Goal: Information Seeking & Learning: Learn about a topic

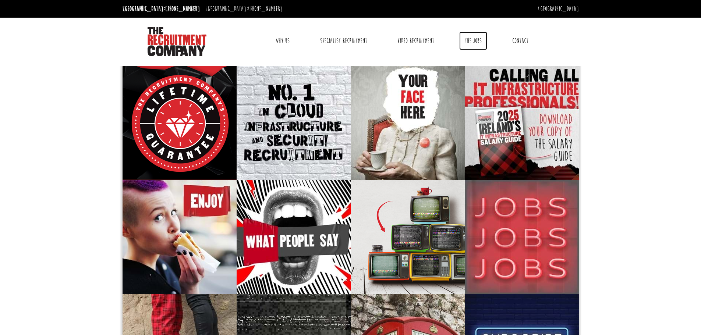
click at [466, 39] on link "The Jobs" at bounding box center [473, 41] width 28 height 18
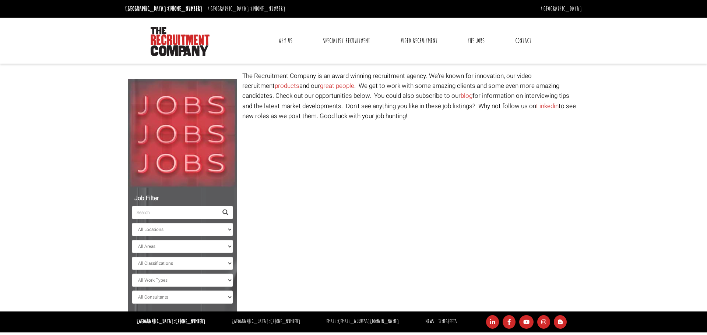
select select "Ireland"
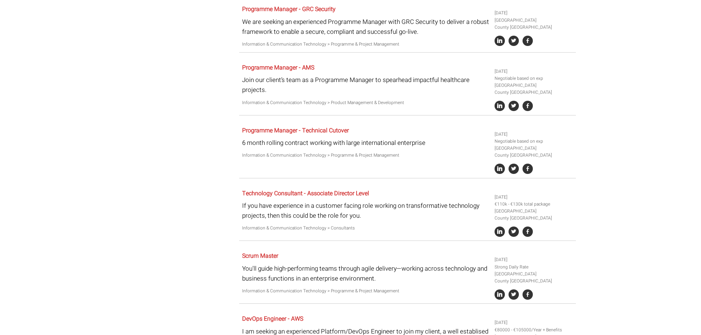
scroll to position [395, 0]
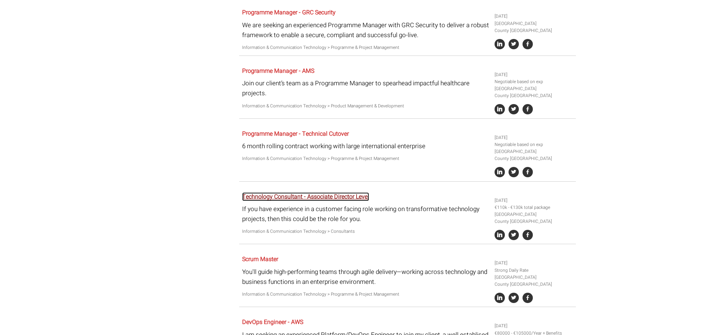
click at [278, 197] on link "Technology Consultant - Associate Director Level" at bounding box center [305, 197] width 127 height 9
click at [302, 196] on link "Technology Consultant - Associate Director Level" at bounding box center [305, 197] width 127 height 9
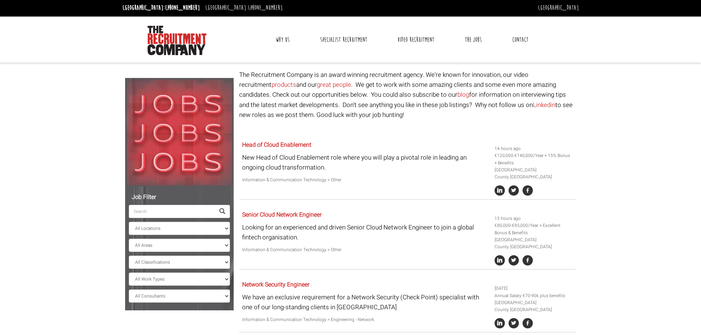
scroll to position [0, 0]
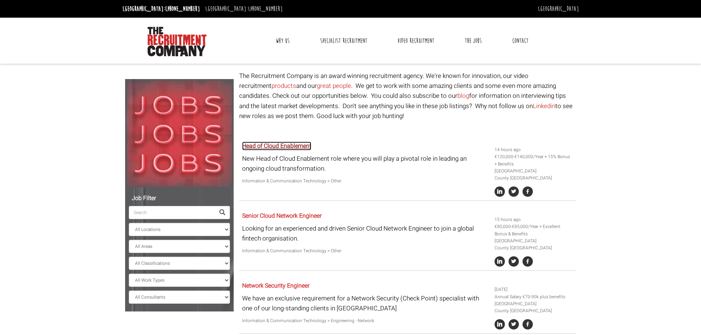
click at [294, 146] on link "Head of Cloud Enablement" at bounding box center [276, 146] width 69 height 9
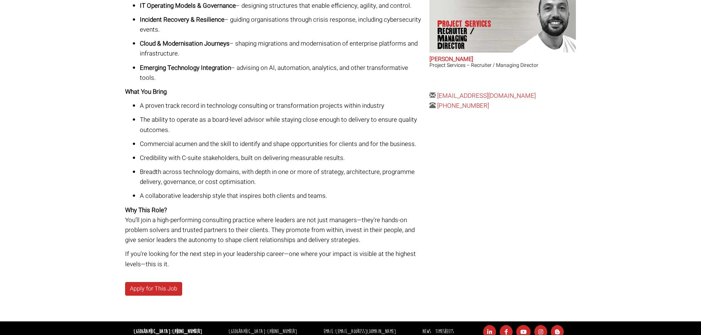
scroll to position [285, 0]
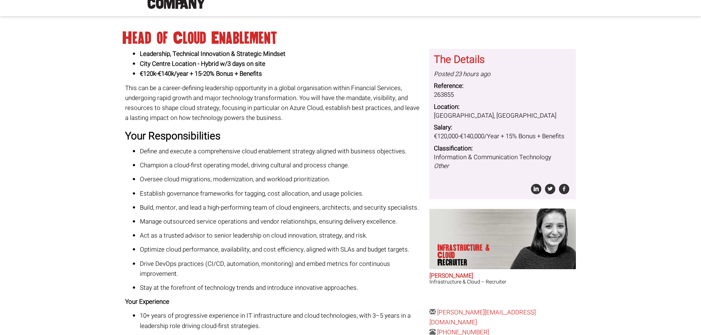
scroll to position [37, 0]
